Goal: Information Seeking & Learning: Learn about a topic

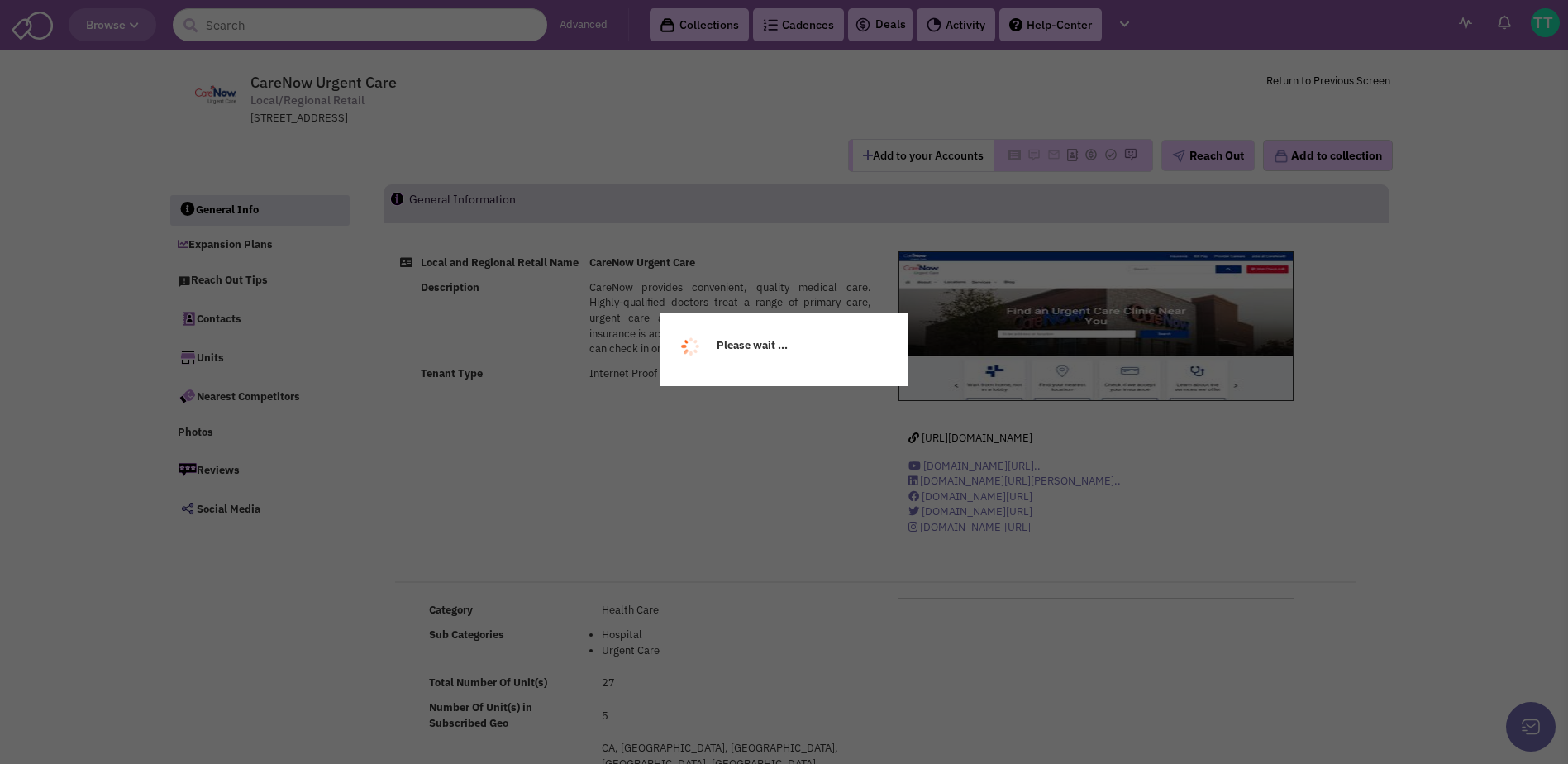
select select
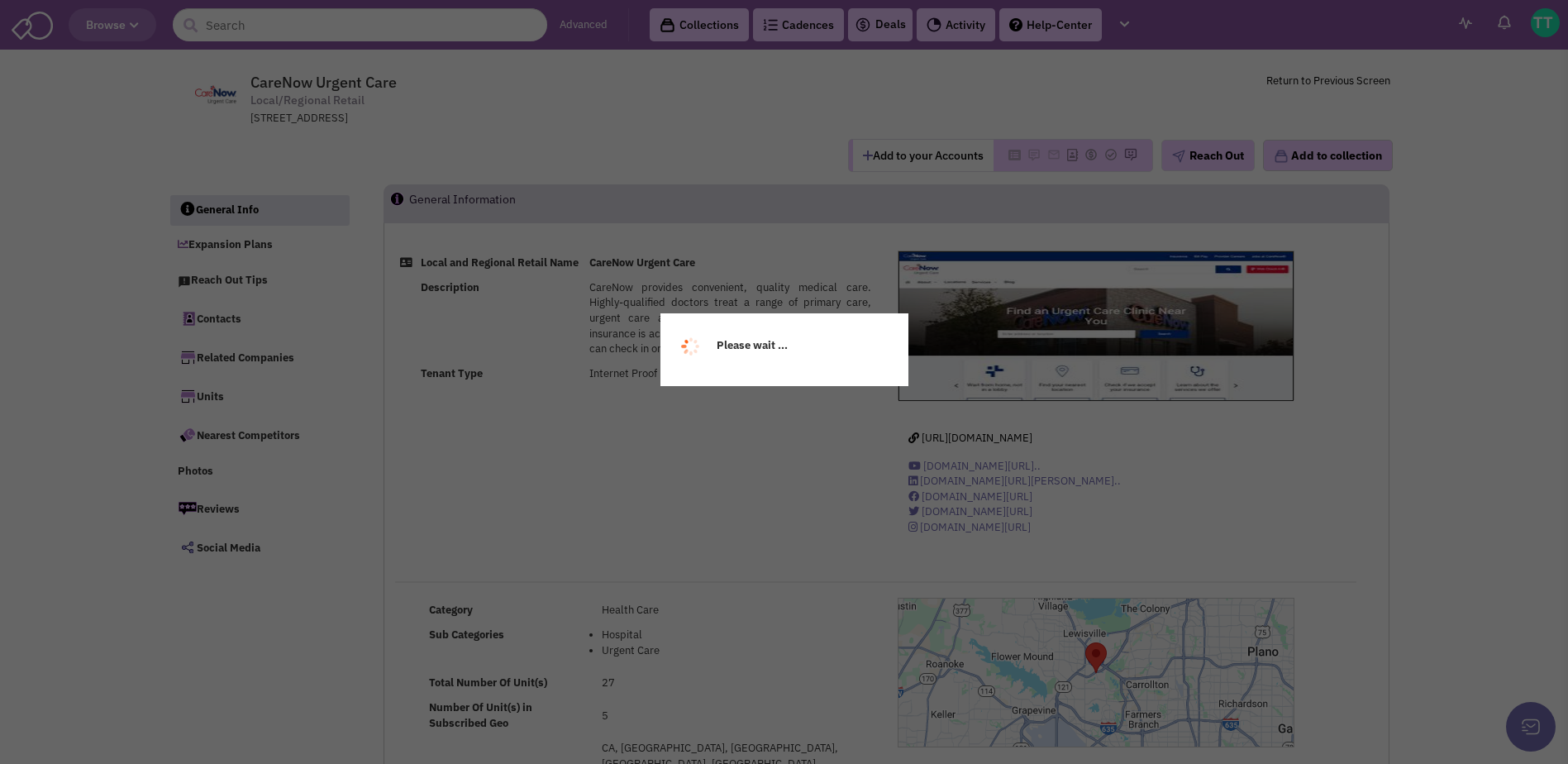
select select
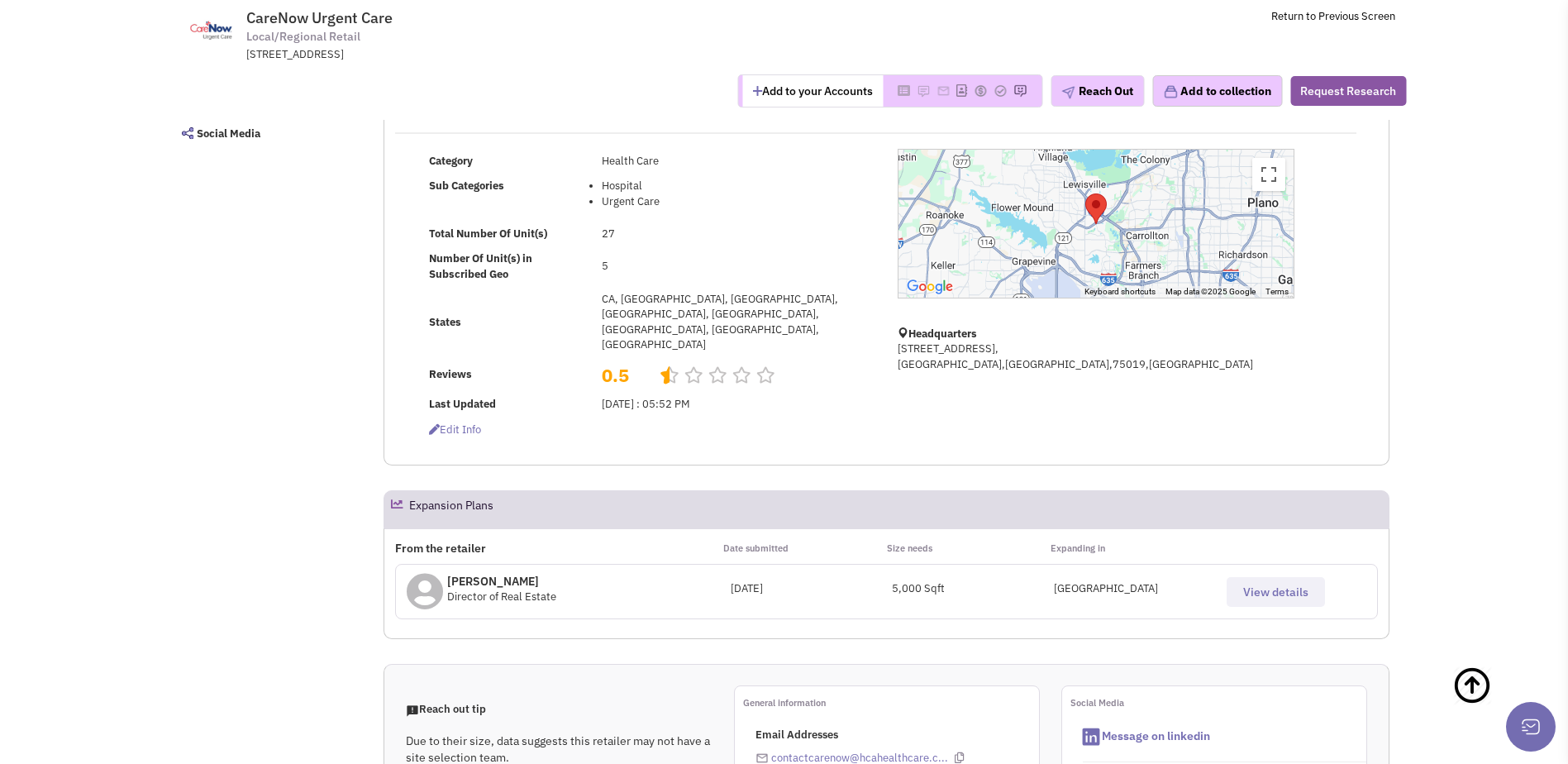
scroll to position [351, 0]
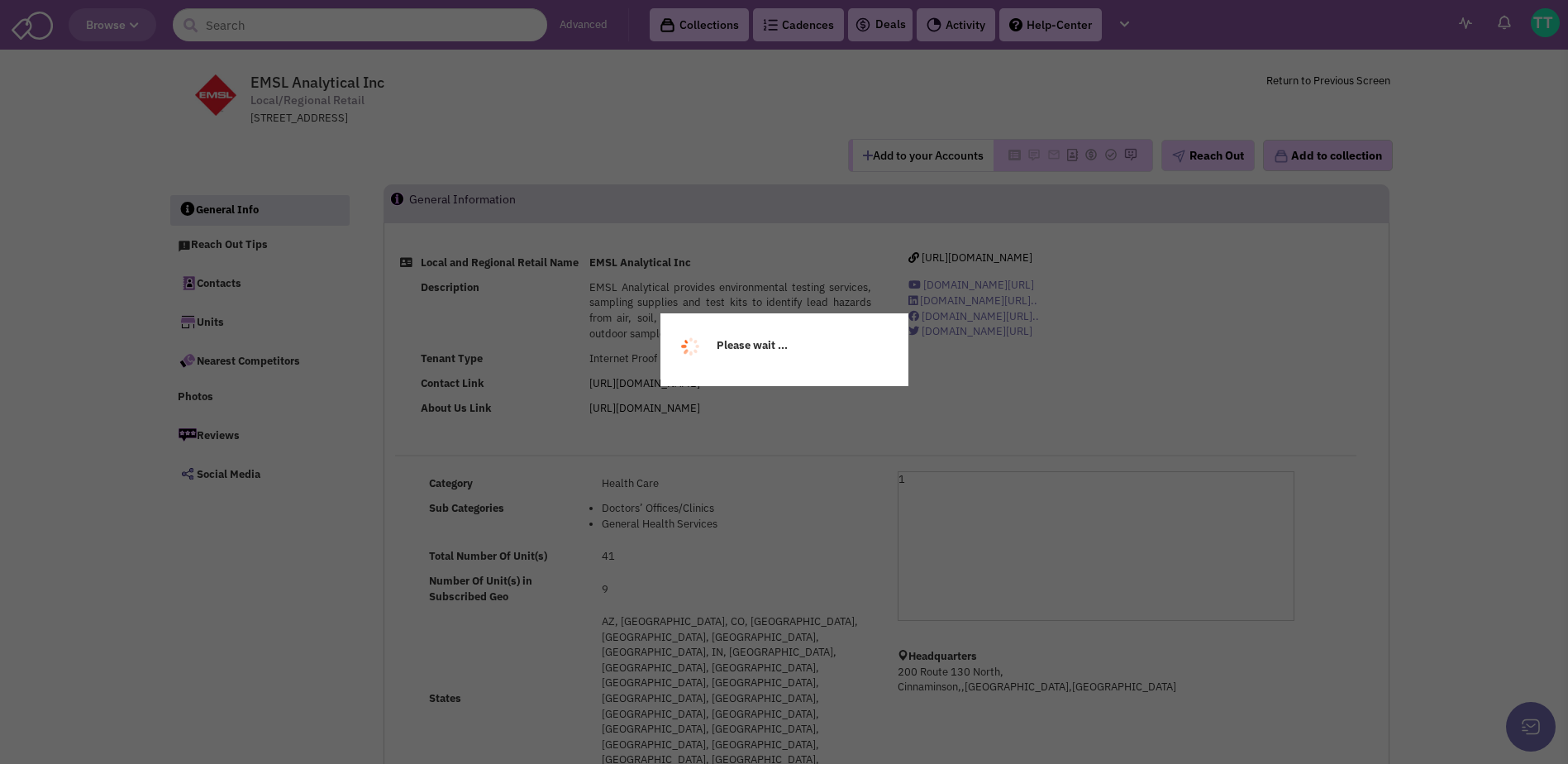
select select
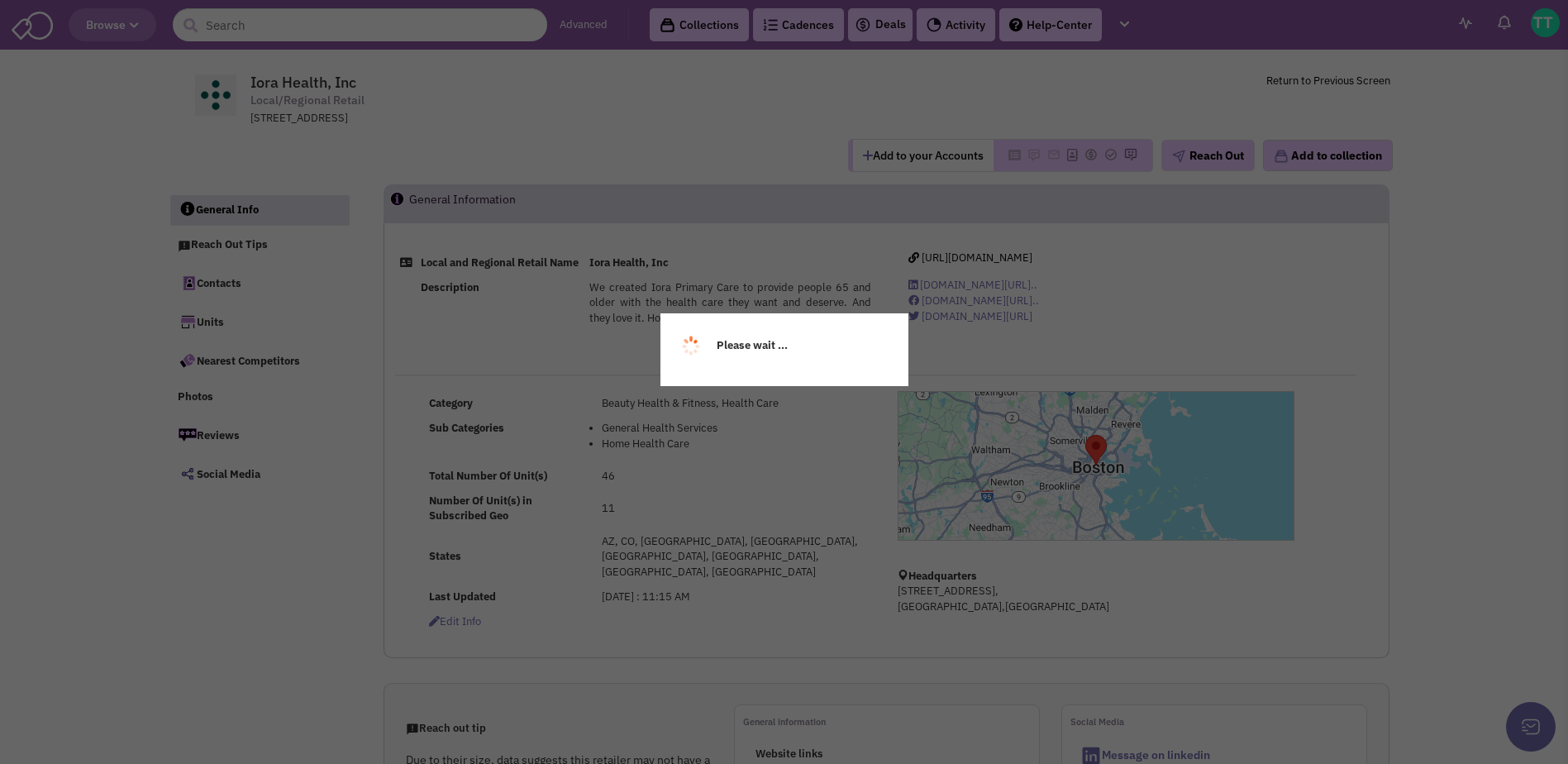
select select
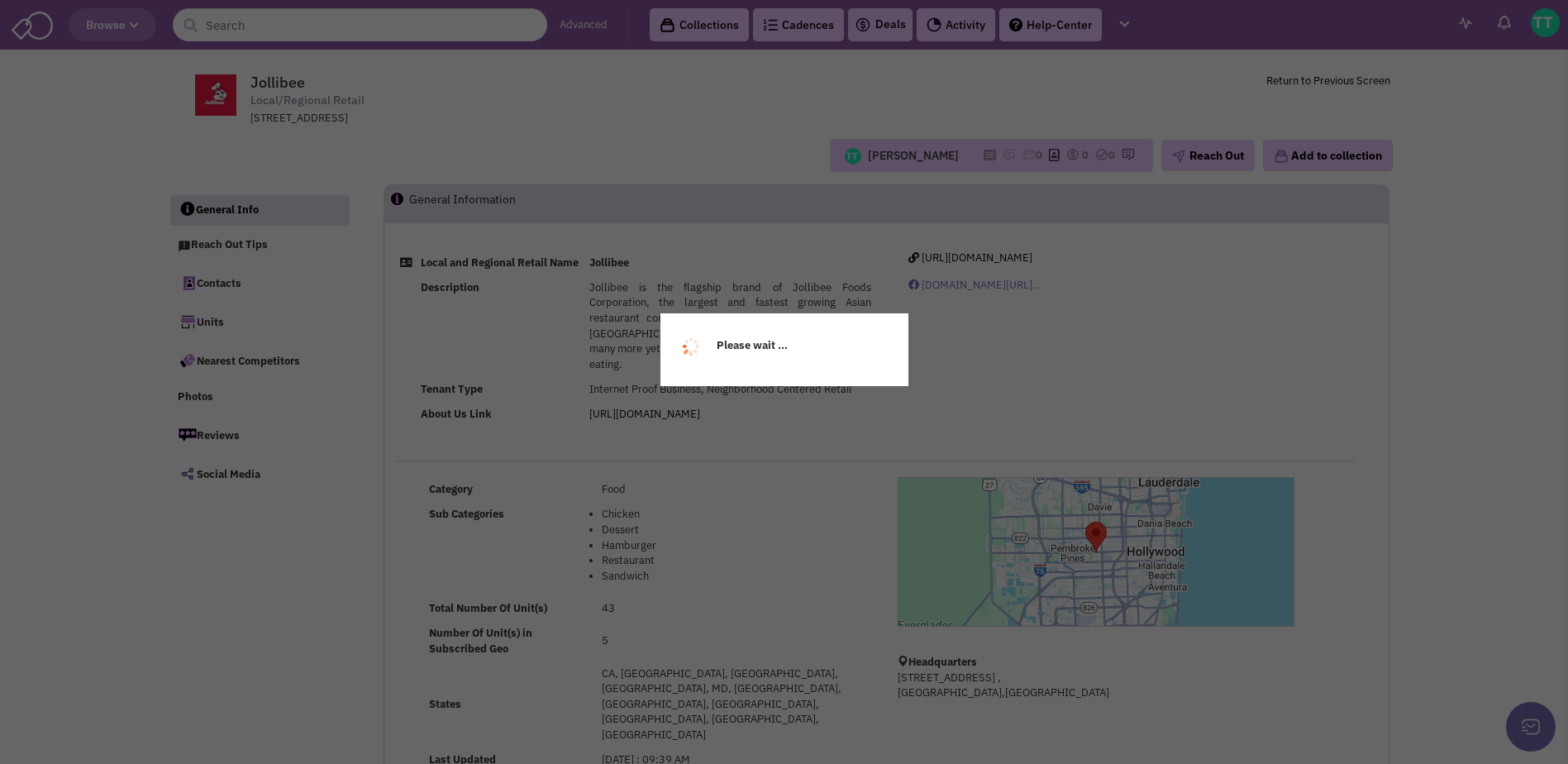
select select
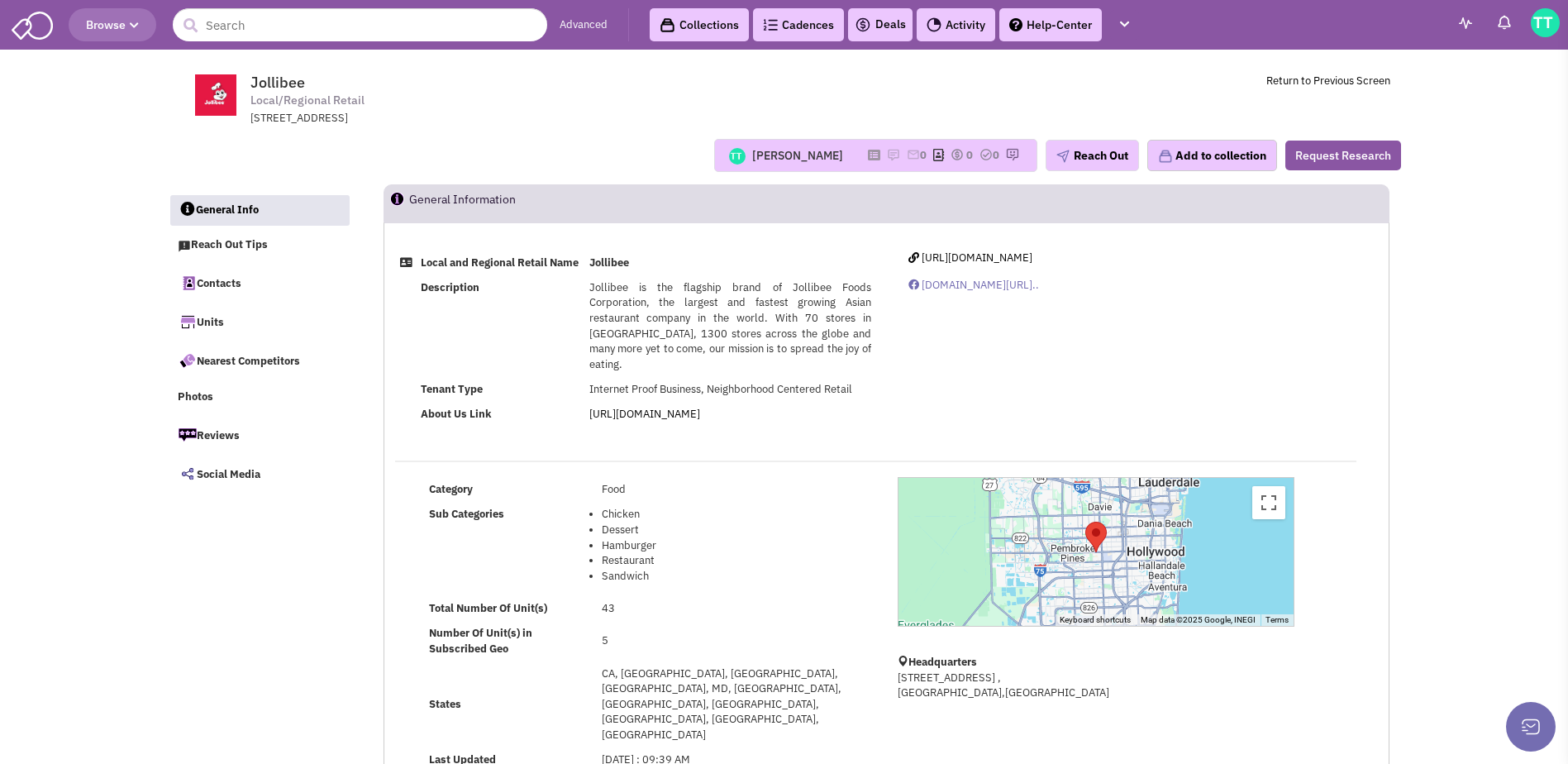
select select
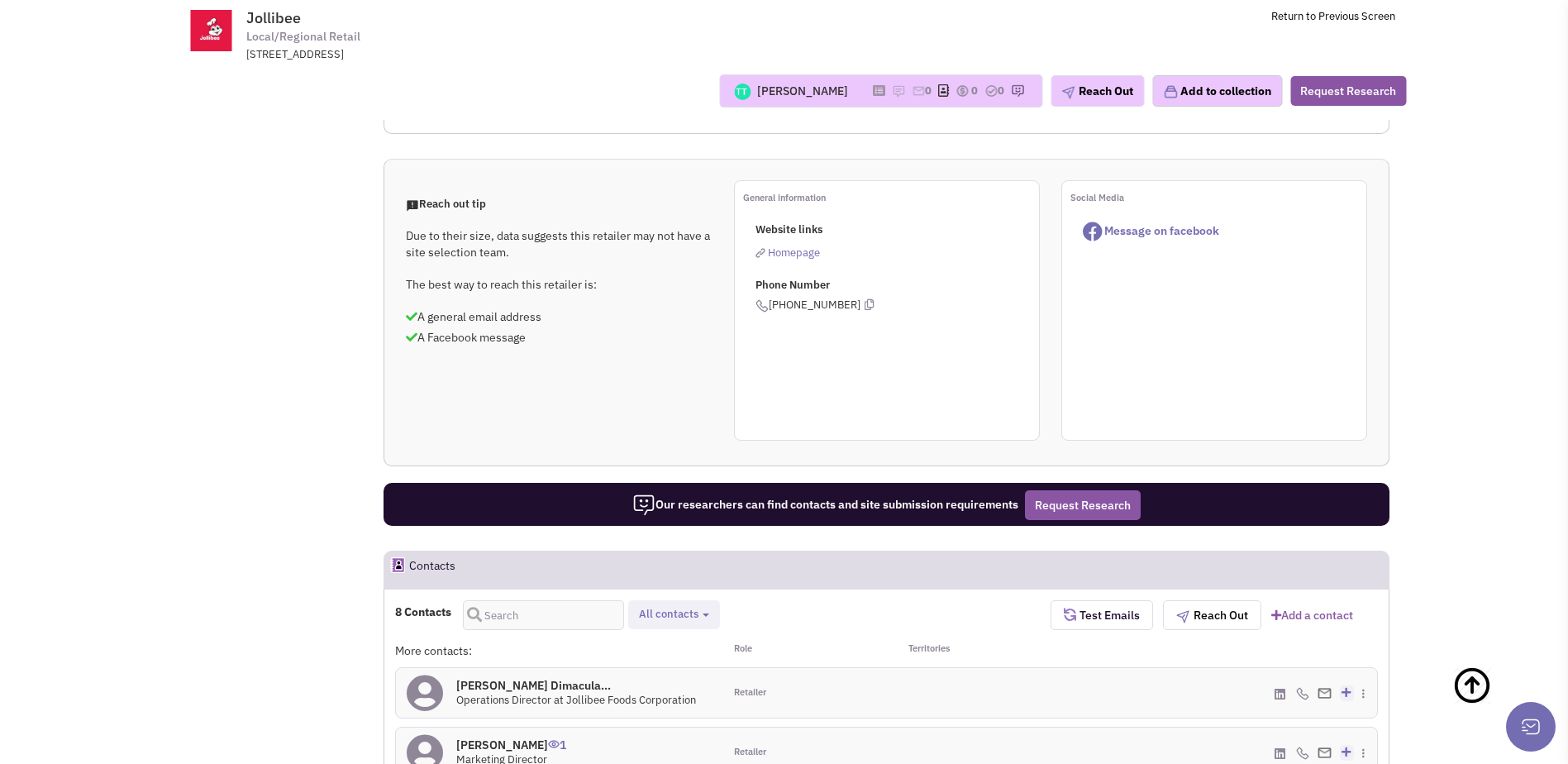
scroll to position [780, 0]
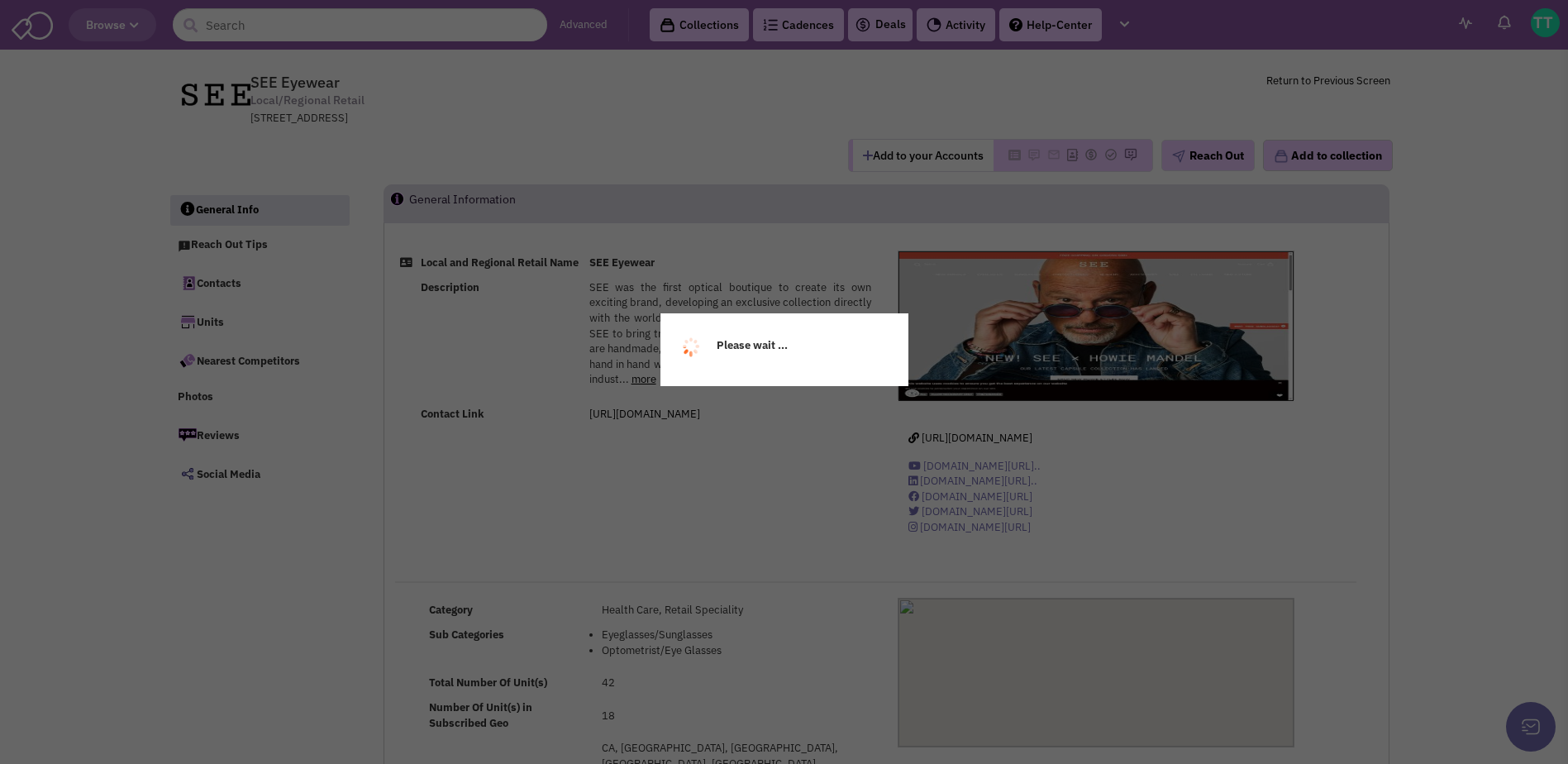
select select
